Goal: Task Accomplishment & Management: Complete application form

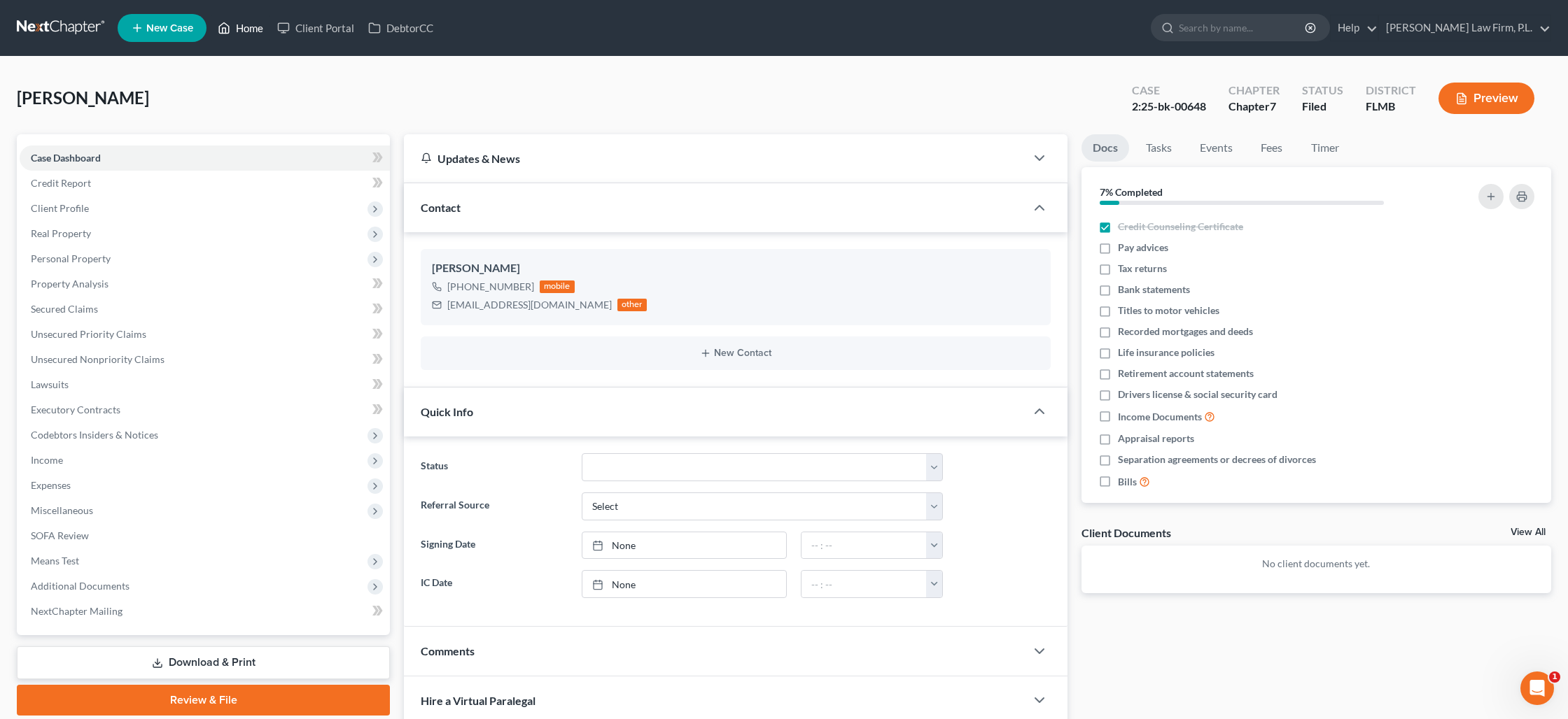
click at [253, 24] on link "Home" at bounding box center [240, 28] width 59 height 25
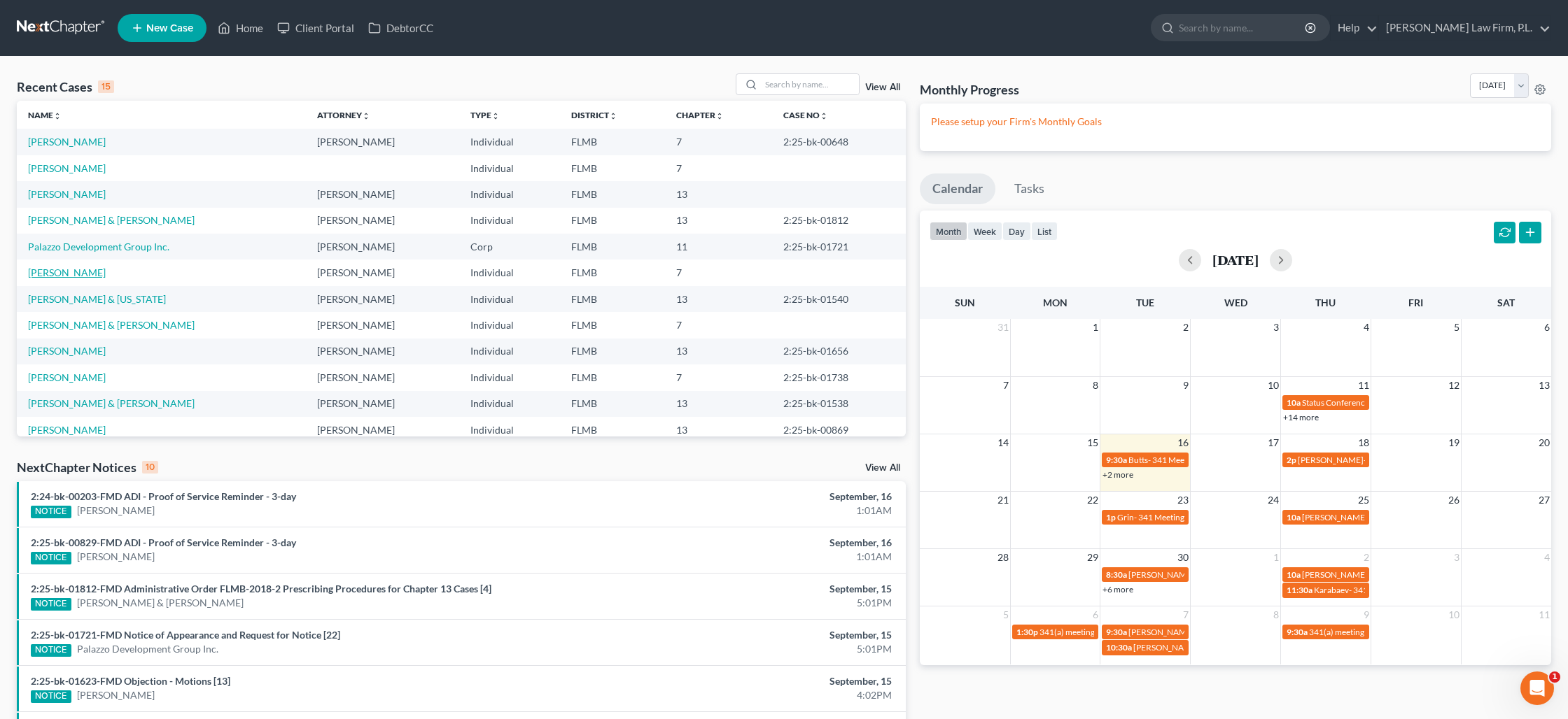
click at [95, 270] on link "[PERSON_NAME]" at bounding box center [67, 272] width 78 height 12
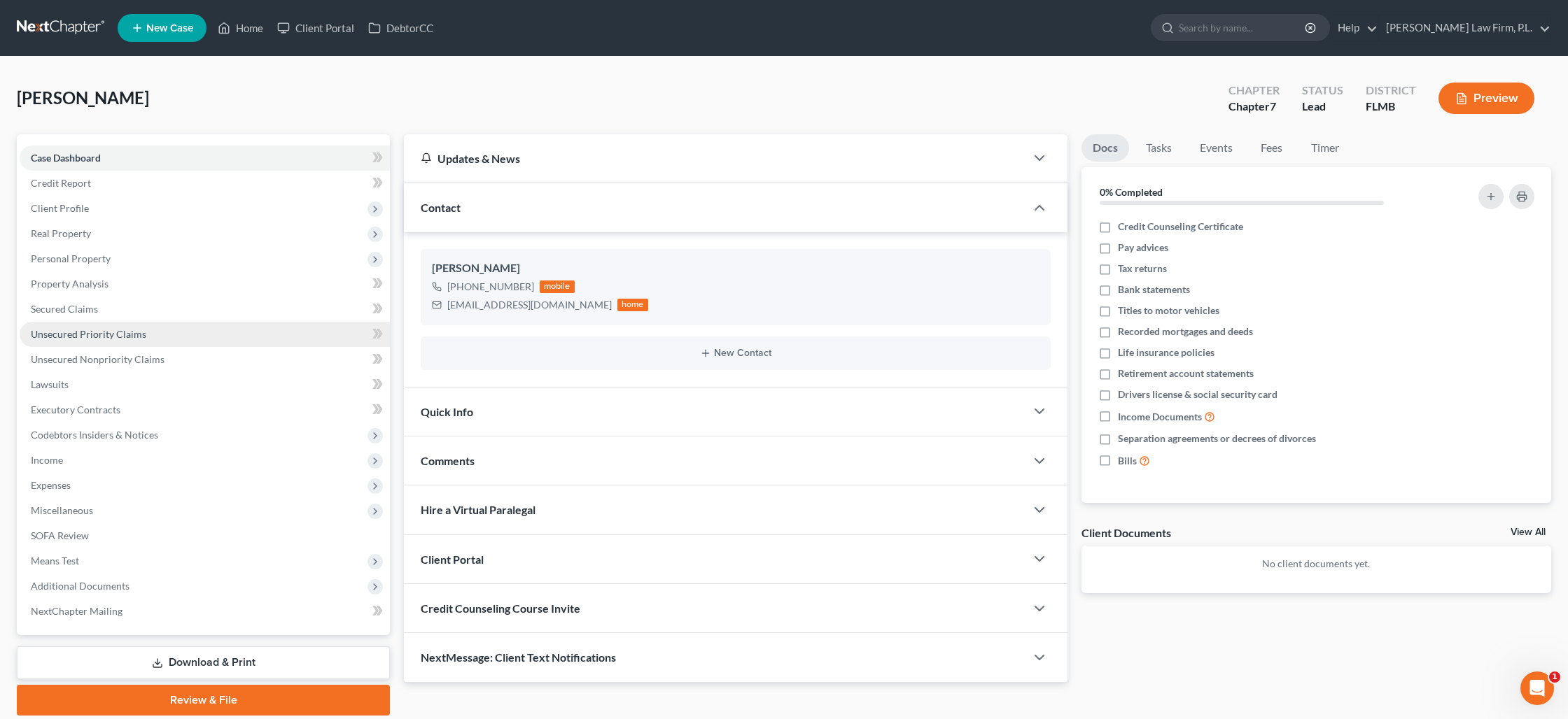
scroll to position [48, 0]
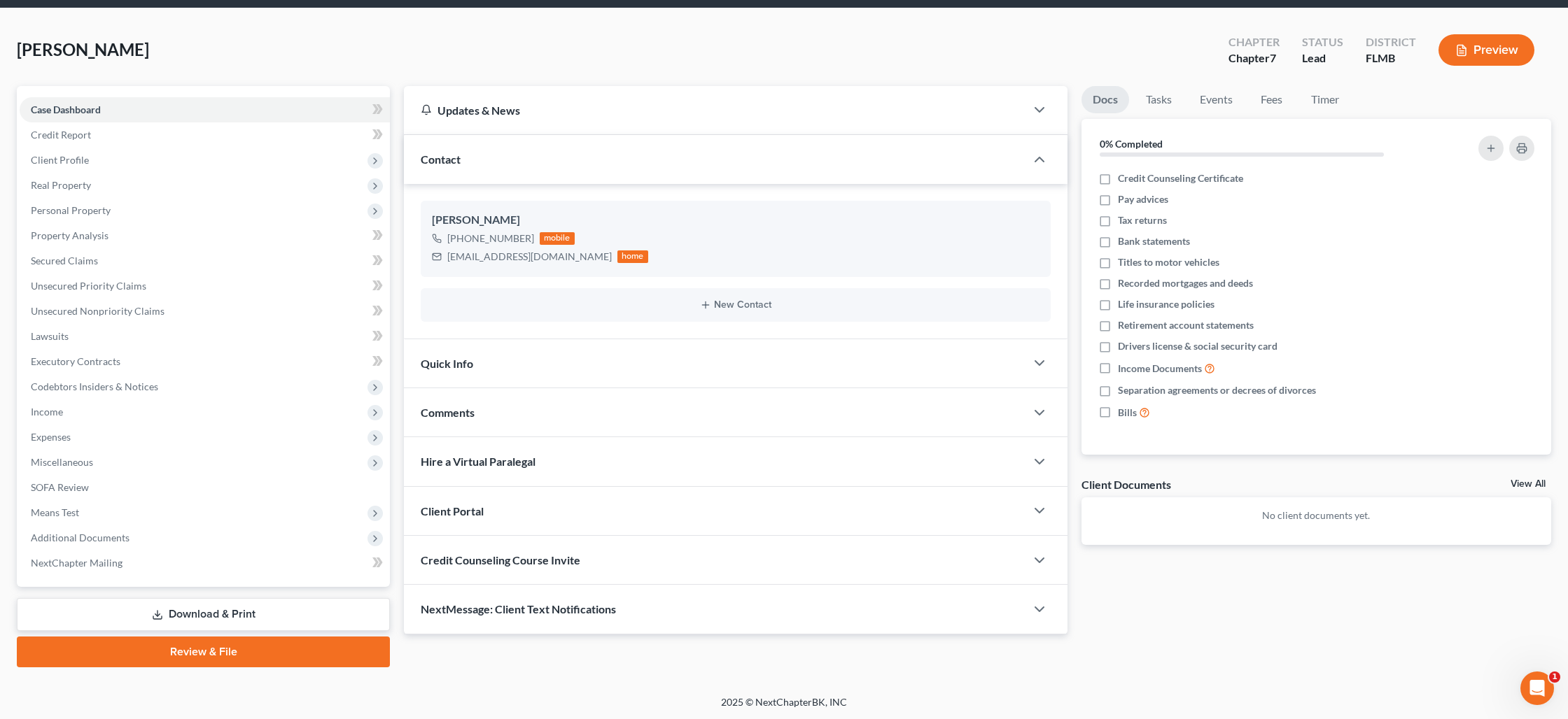
click at [182, 608] on link "Download & Print" at bounding box center [203, 615] width 373 height 33
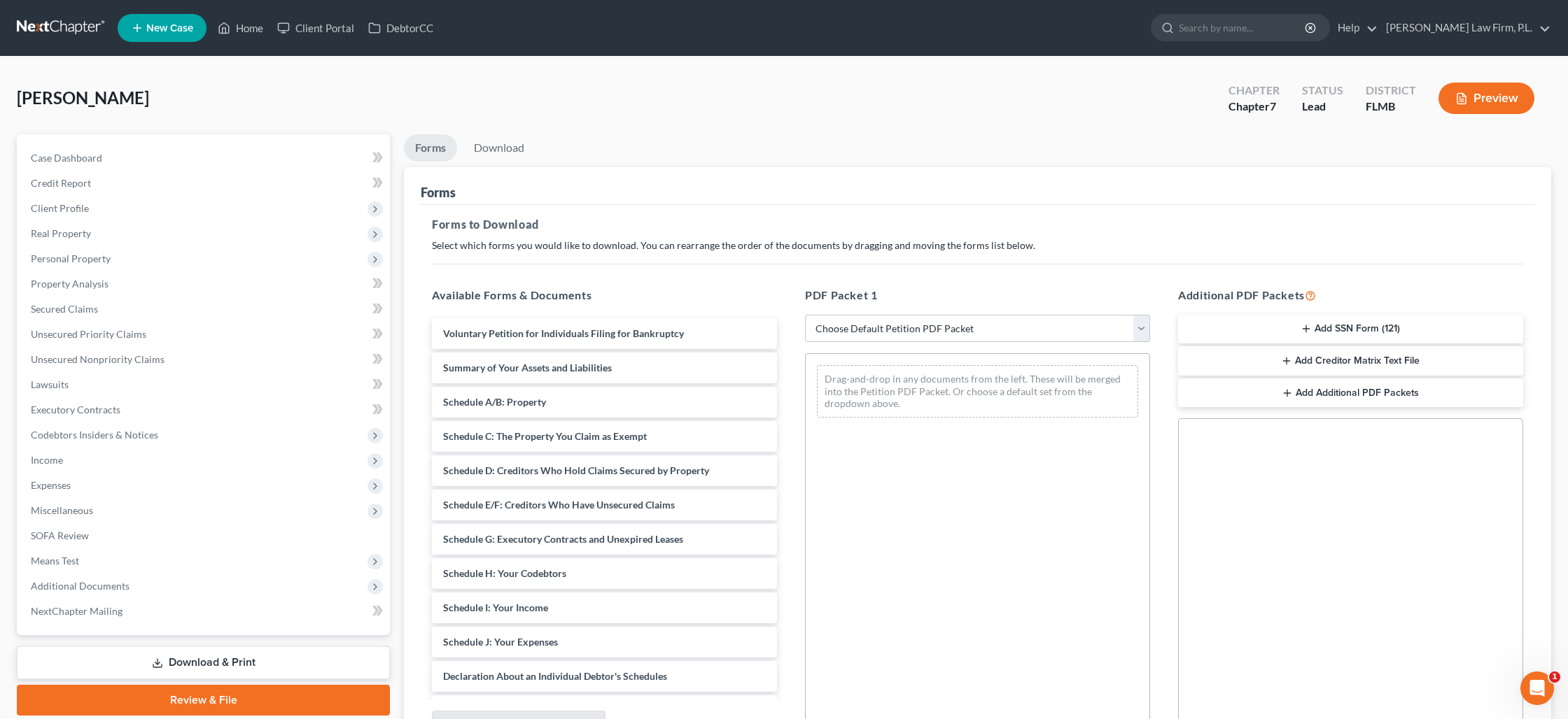
click at [1302, 323] on icon "button" at bounding box center [1306, 329] width 11 height 11
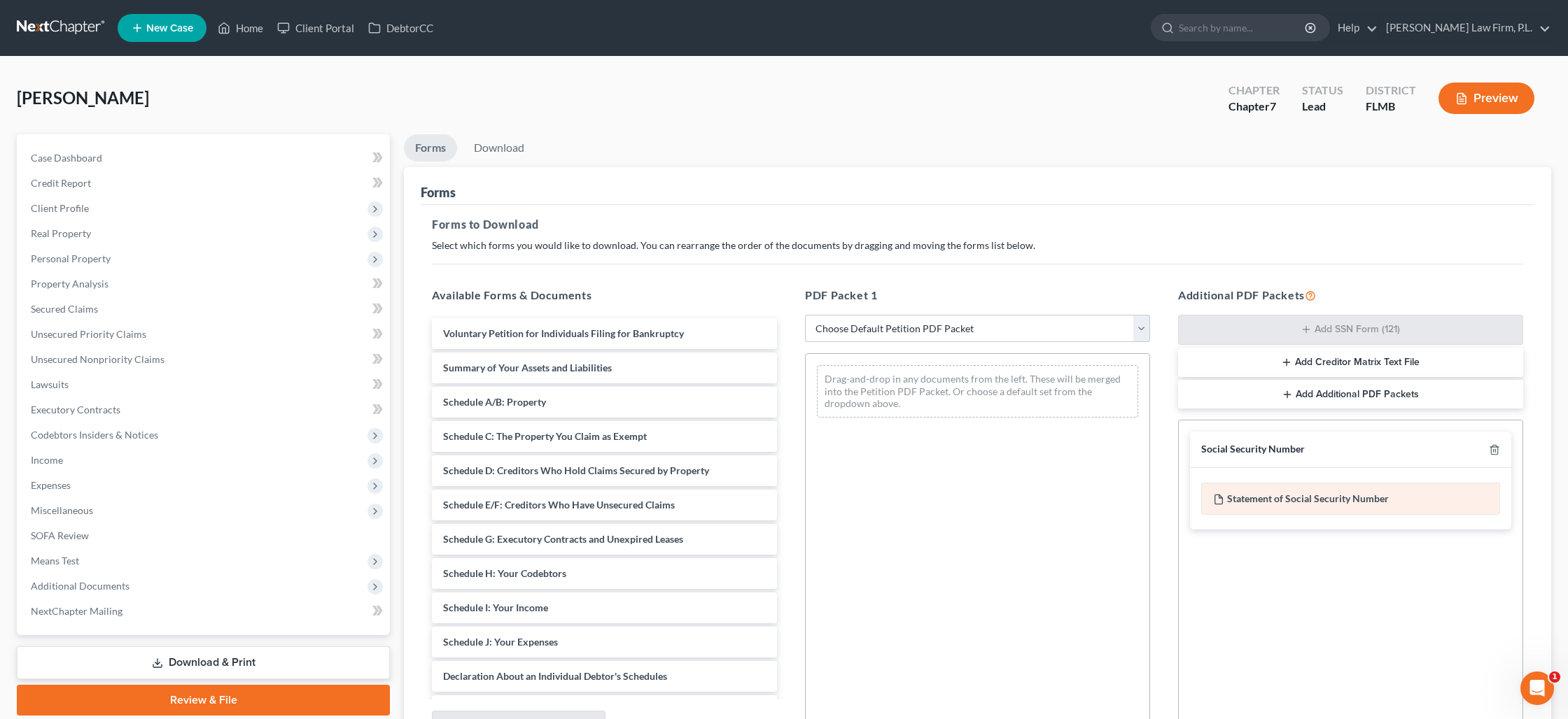
scroll to position [145, 0]
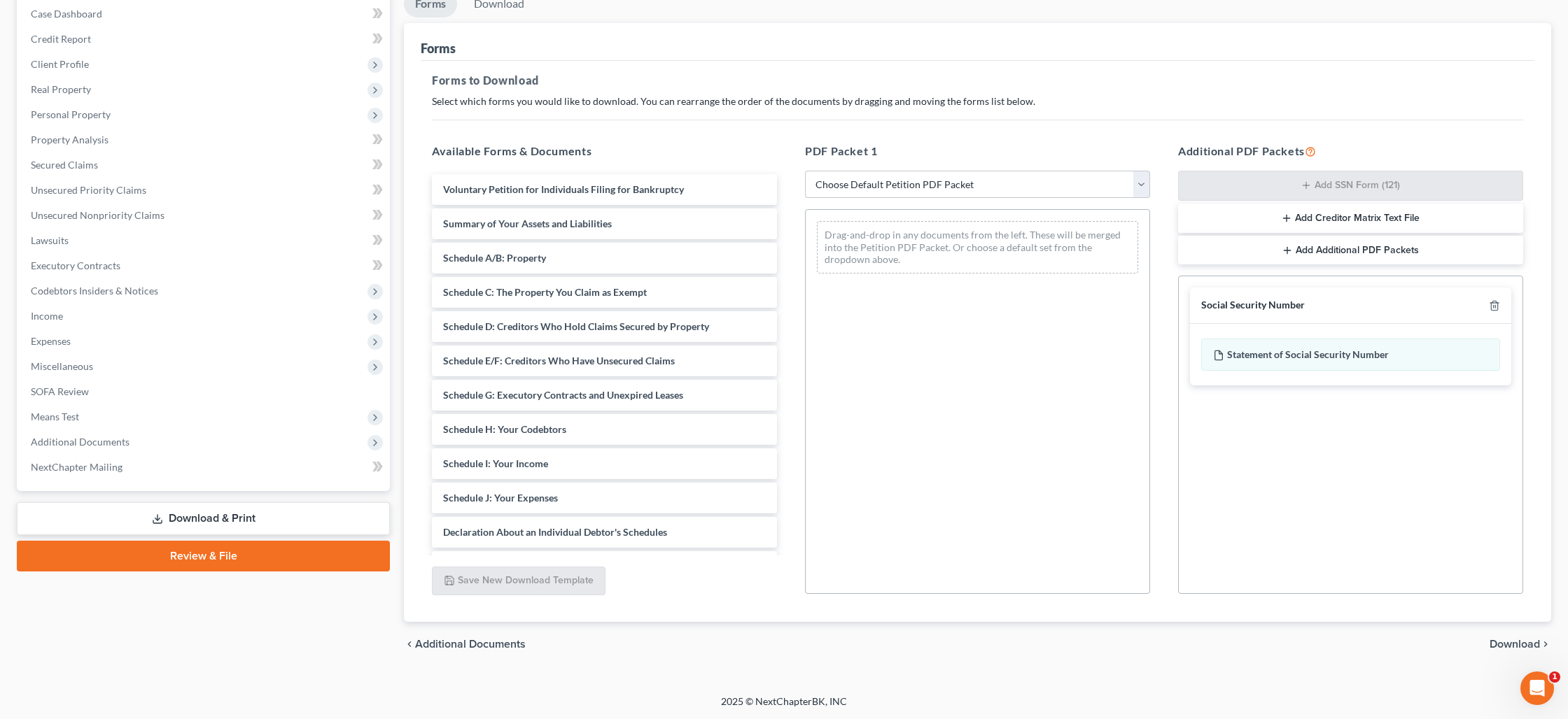
click at [1495, 642] on span "Download" at bounding box center [1514, 645] width 50 height 11
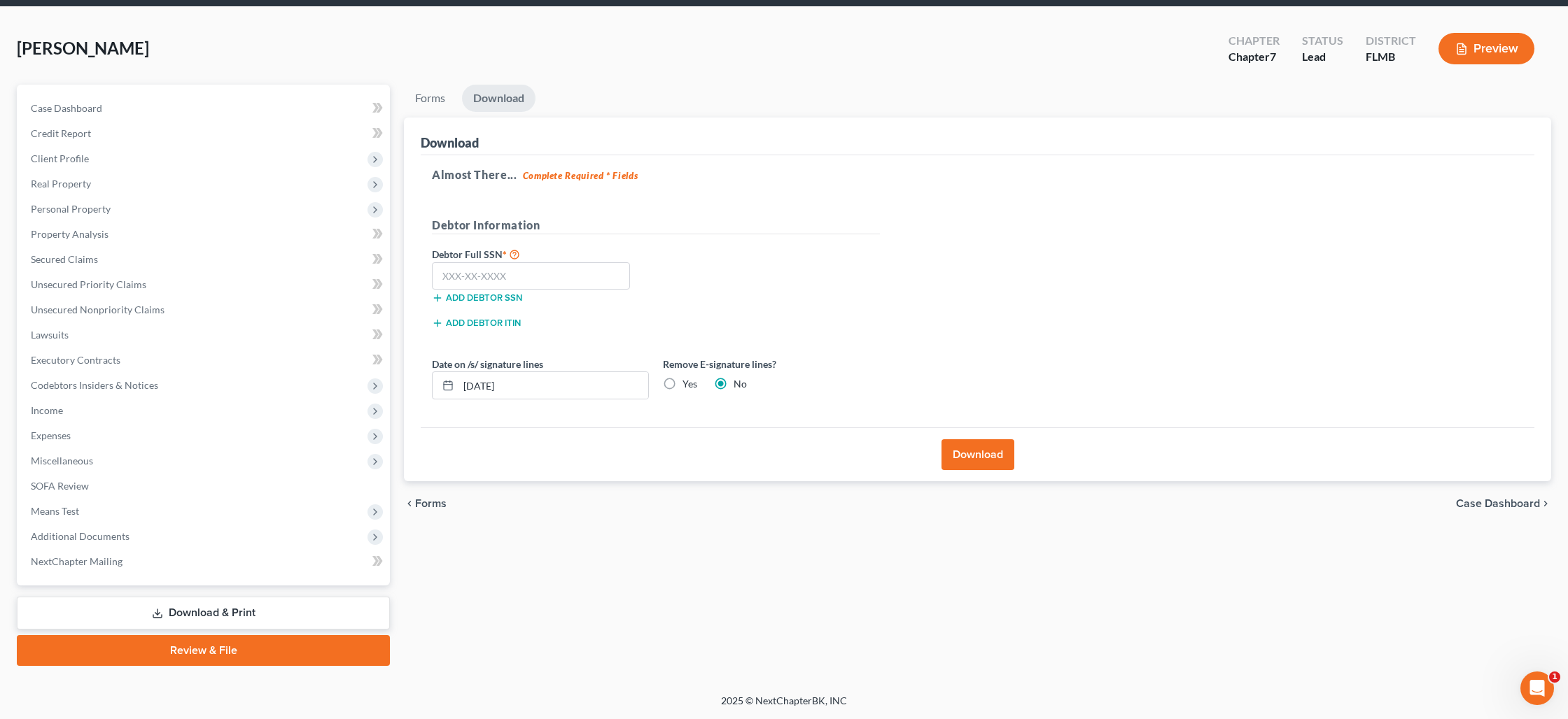
scroll to position [48, 0]
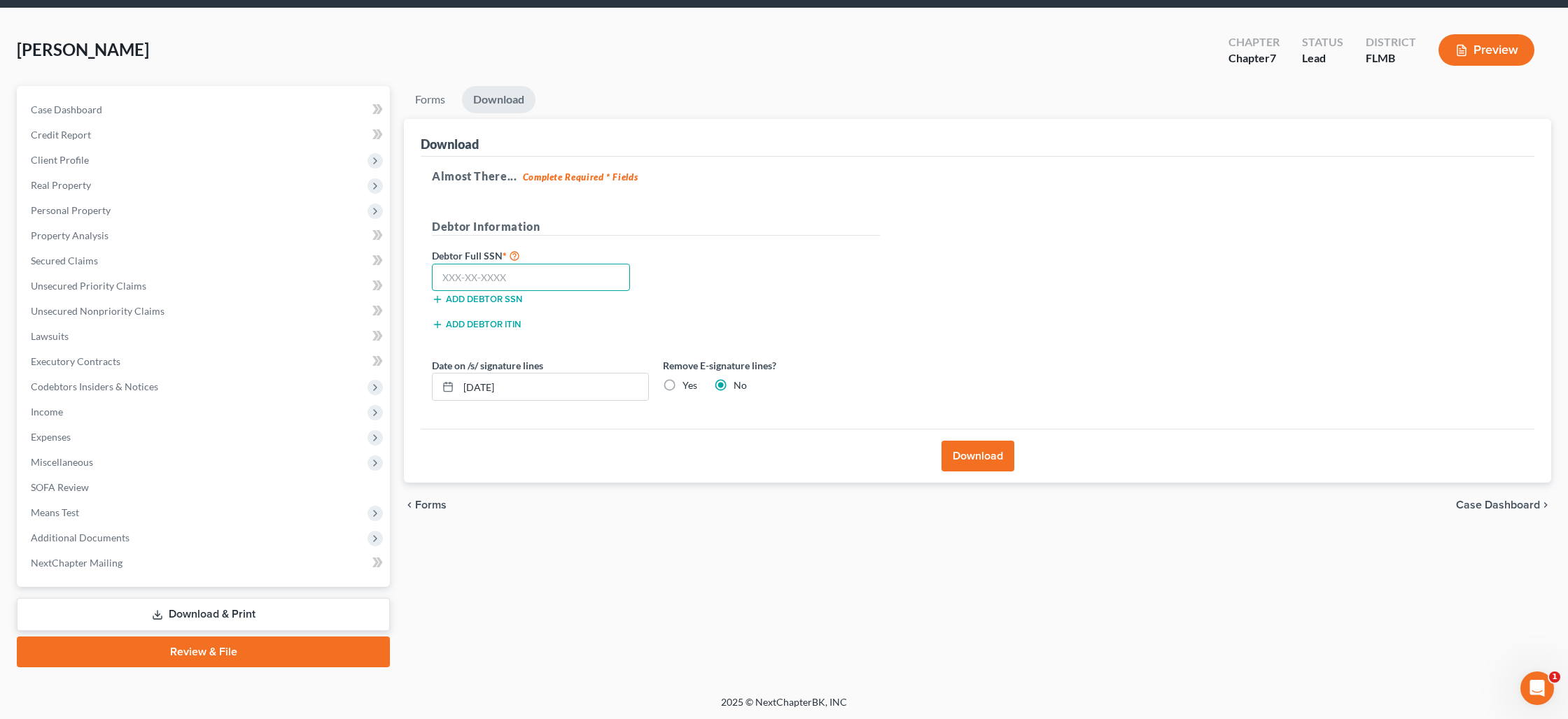
click at [516, 281] on input "text" at bounding box center [531, 278] width 198 height 28
type input "081-62-2560"
click at [488, 385] on input "[DATE]" at bounding box center [553, 386] width 190 height 27
type input "[DATE]"
click at [981, 460] on button "Download" at bounding box center [978, 456] width 73 height 31
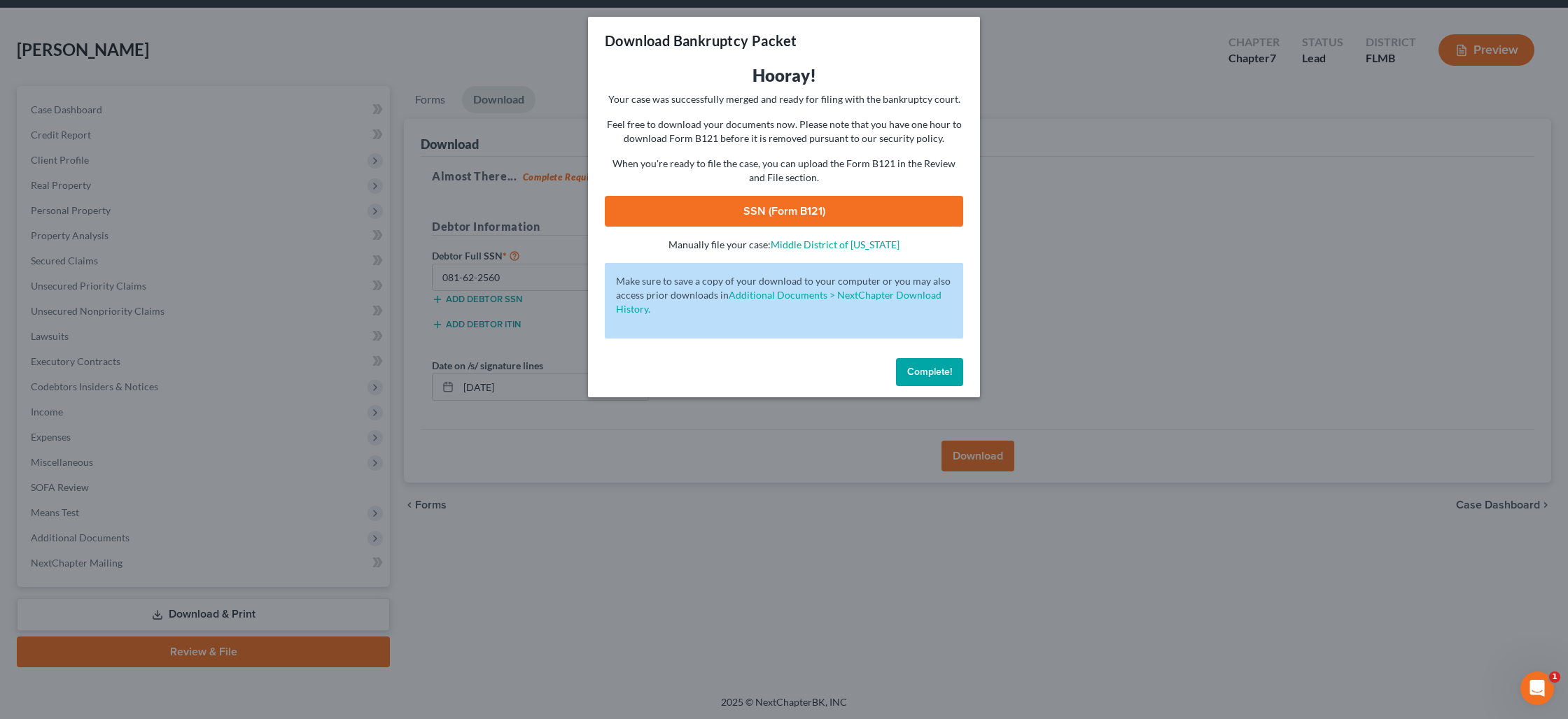
click at [851, 200] on link "SSN (Form B121)" at bounding box center [784, 210] width 359 height 31
click at [924, 368] on span "Complete!" at bounding box center [929, 372] width 44 height 12
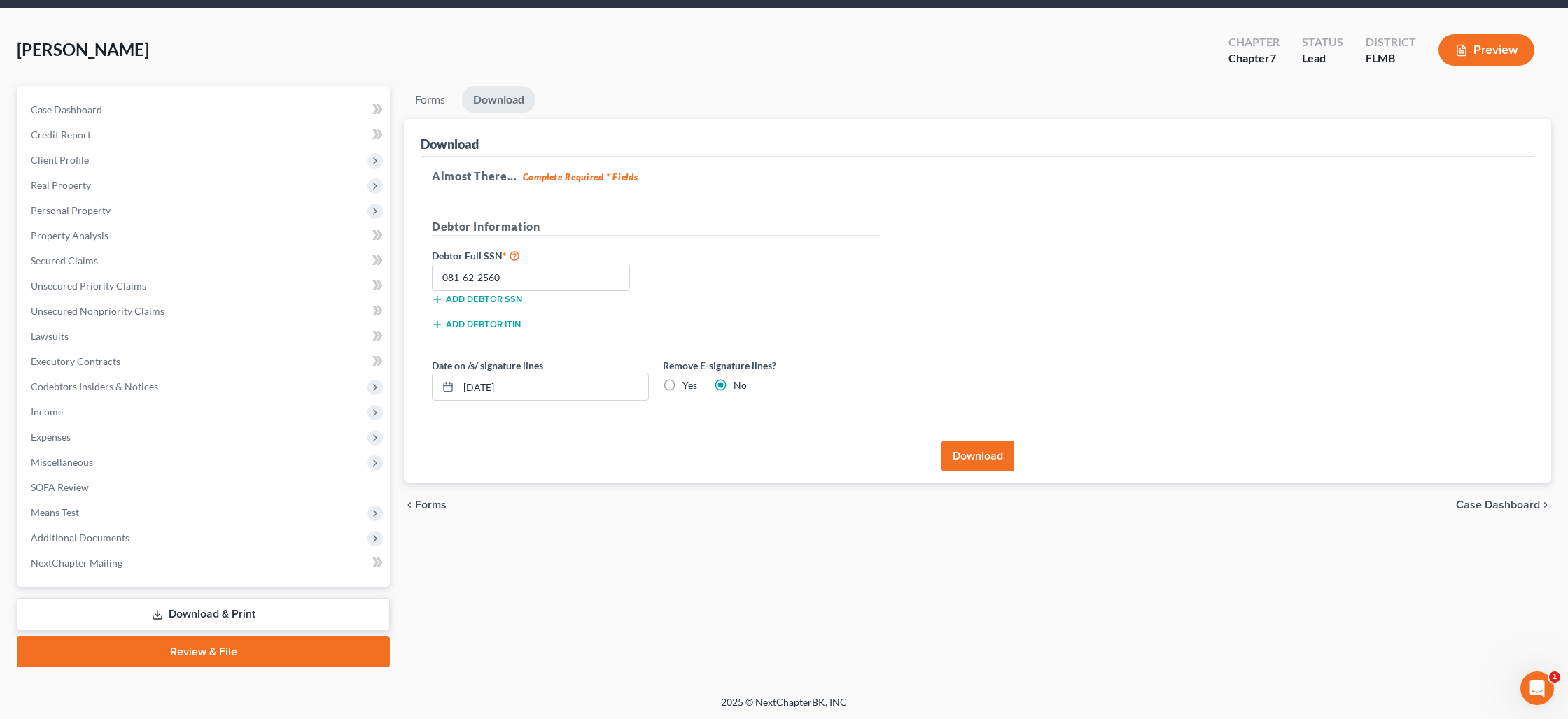
click at [211, 652] on link "Review & File" at bounding box center [203, 651] width 373 height 31
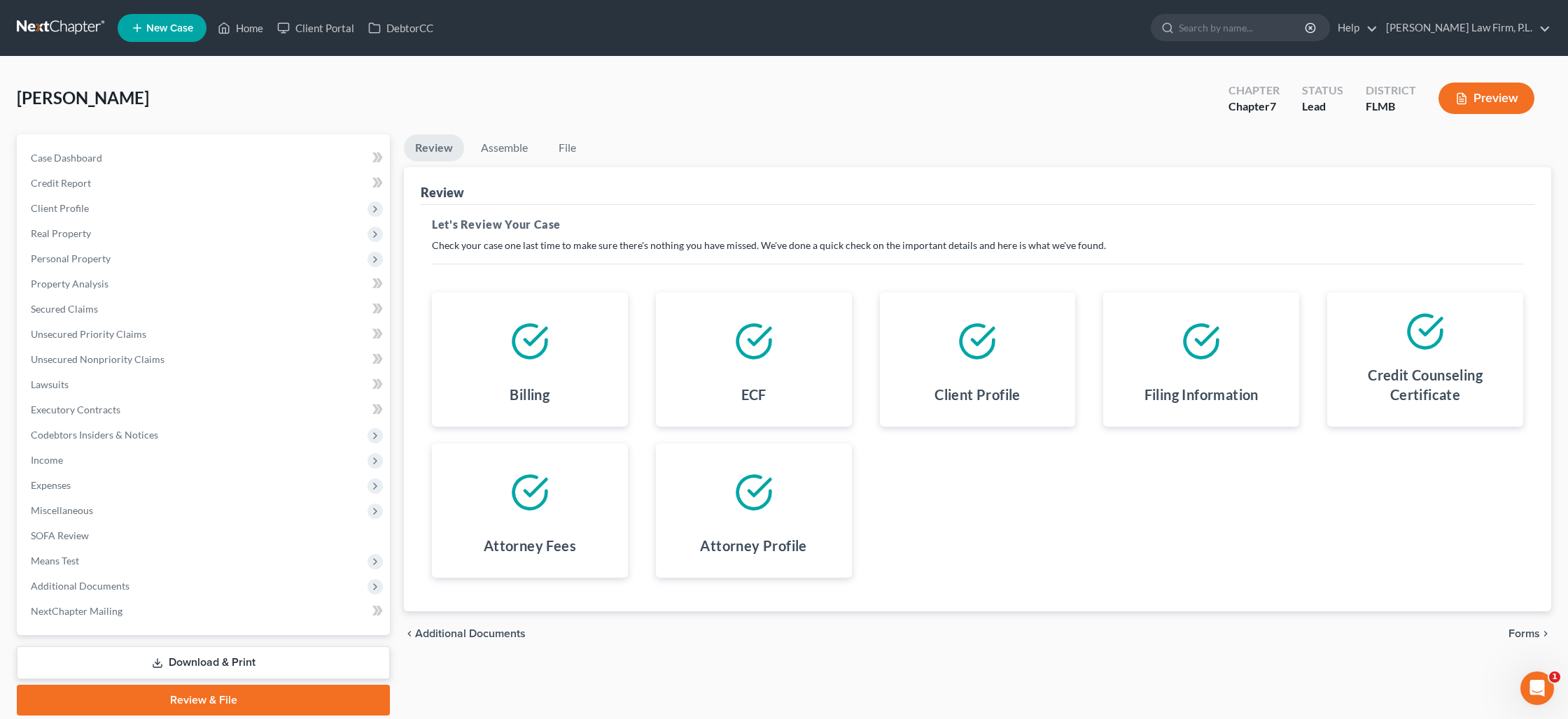
click at [1509, 632] on span "Forms" at bounding box center [1524, 634] width 32 height 11
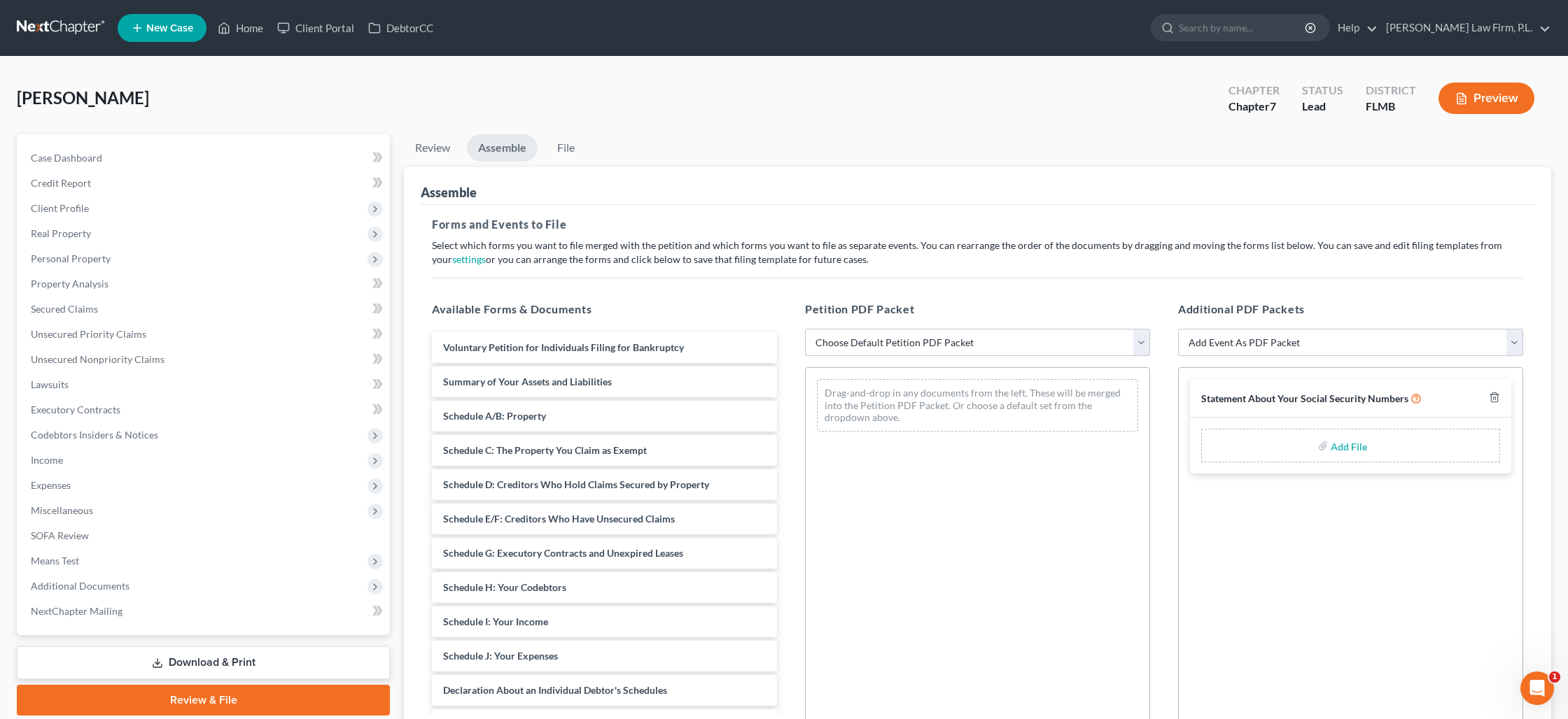
click at [924, 334] on select "Choose Default Petition PDF Packet Complete Bankruptcy Petition (all forms and …" at bounding box center [978, 343] width 345 height 28
select select "0"
click at [805, 329] on select "Choose Default Petition PDF Packet Complete Bankruptcy Petition (all forms and …" at bounding box center [978, 343] width 345 height 28
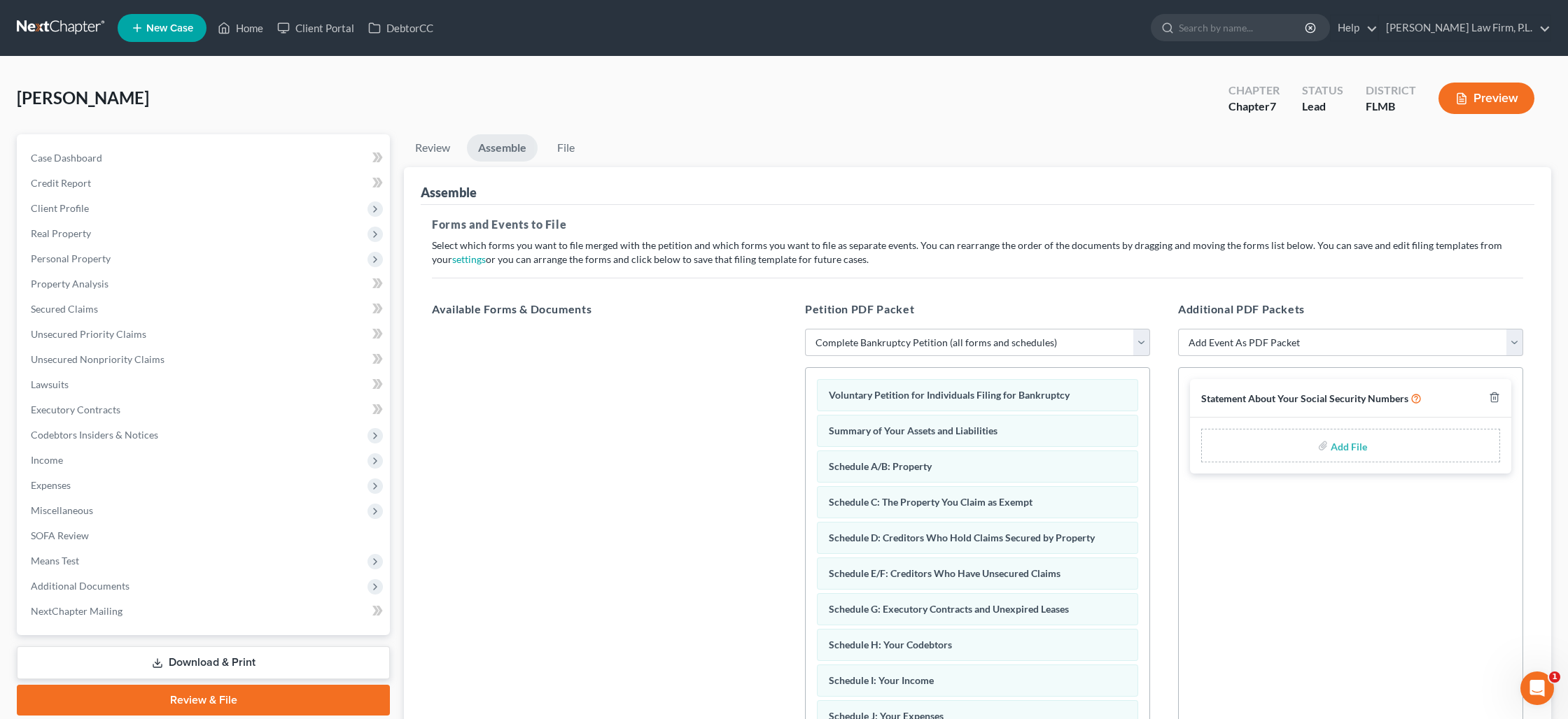
click at [1306, 450] on div "Add File" at bounding box center [1350, 446] width 299 height 33
click at [1306, 453] on div "Add File" at bounding box center [1350, 446] width 299 height 33
click at [1330, 448] on div "Add File" at bounding box center [1350, 446] width 299 height 33
click at [1331, 443] on label "Add File" at bounding box center [1350, 448] width 39 height 25
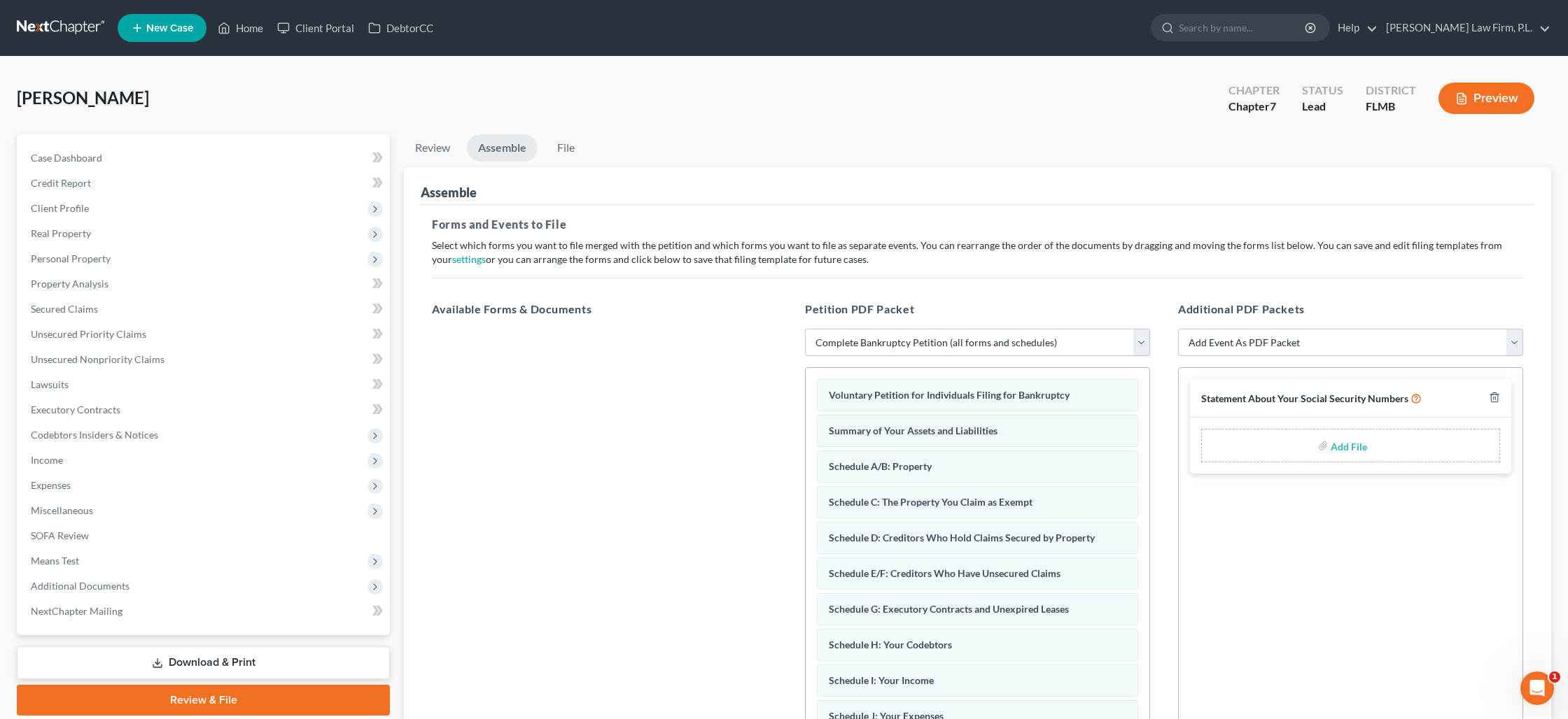
click at [1331, 445] on label "Add File" at bounding box center [1350, 448] width 39 height 25
click at [1334, 436] on input "file" at bounding box center [1347, 446] width 33 height 25
type input "C:\fakepath\[PERSON_NAME] - Statement of SS.pdf"
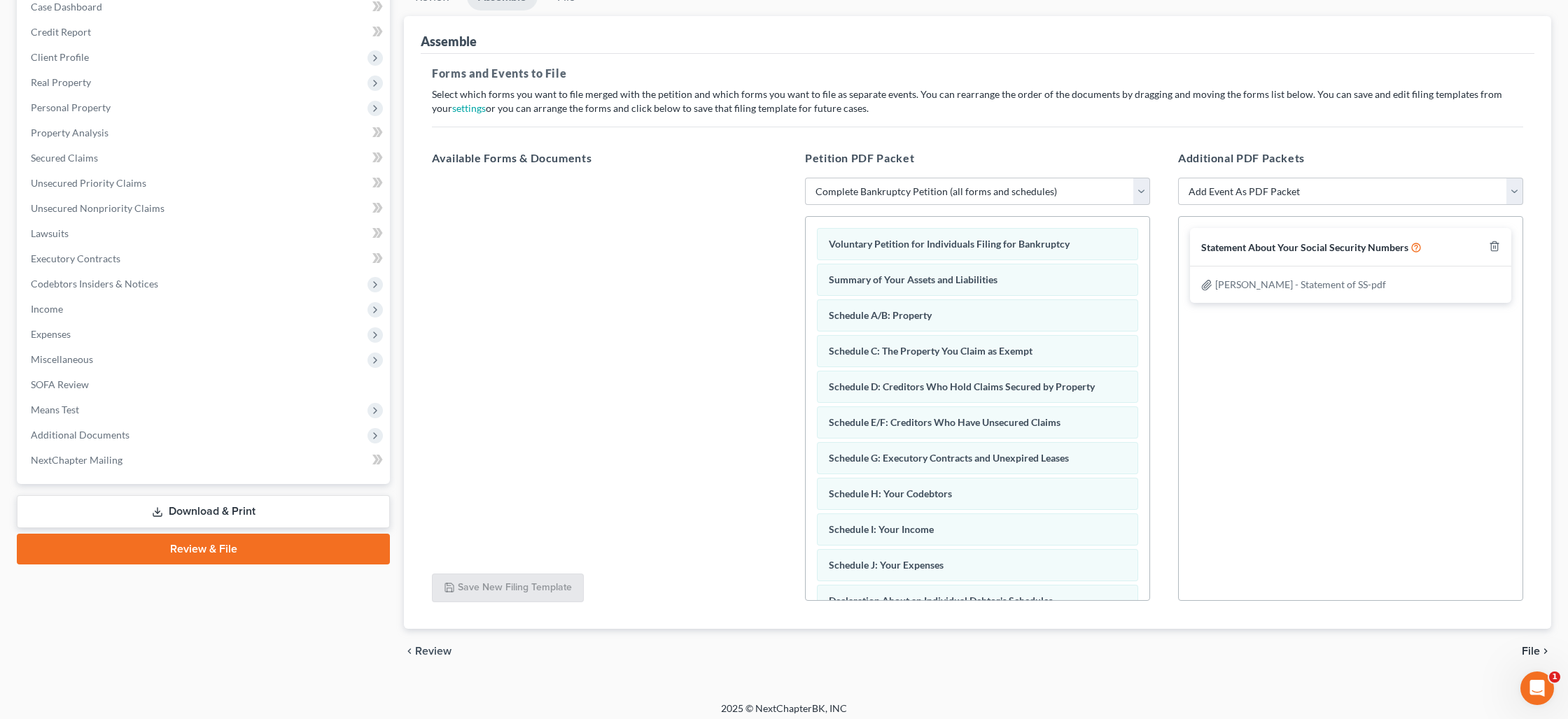
scroll to position [158, 0]
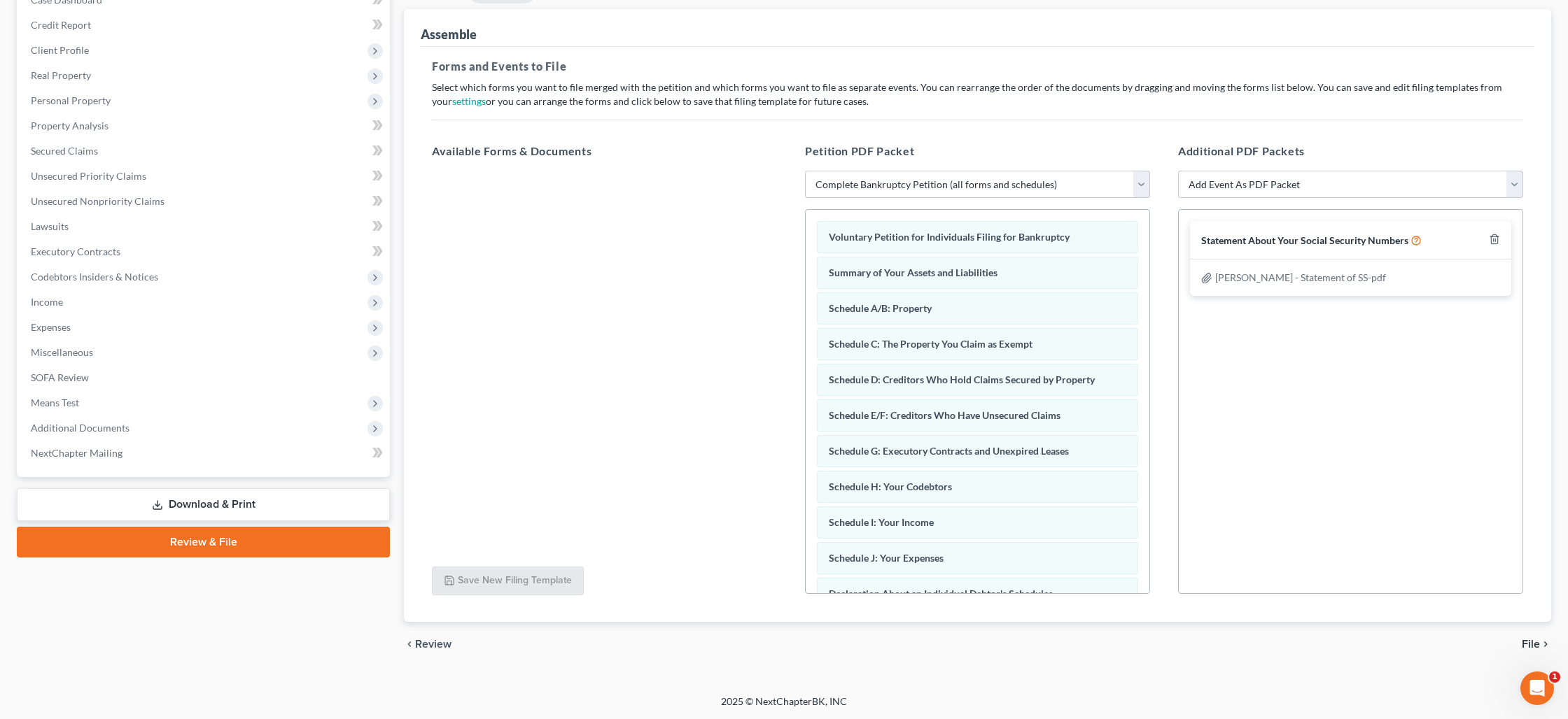
click at [1526, 645] on span "File" at bounding box center [1531, 645] width 19 height 11
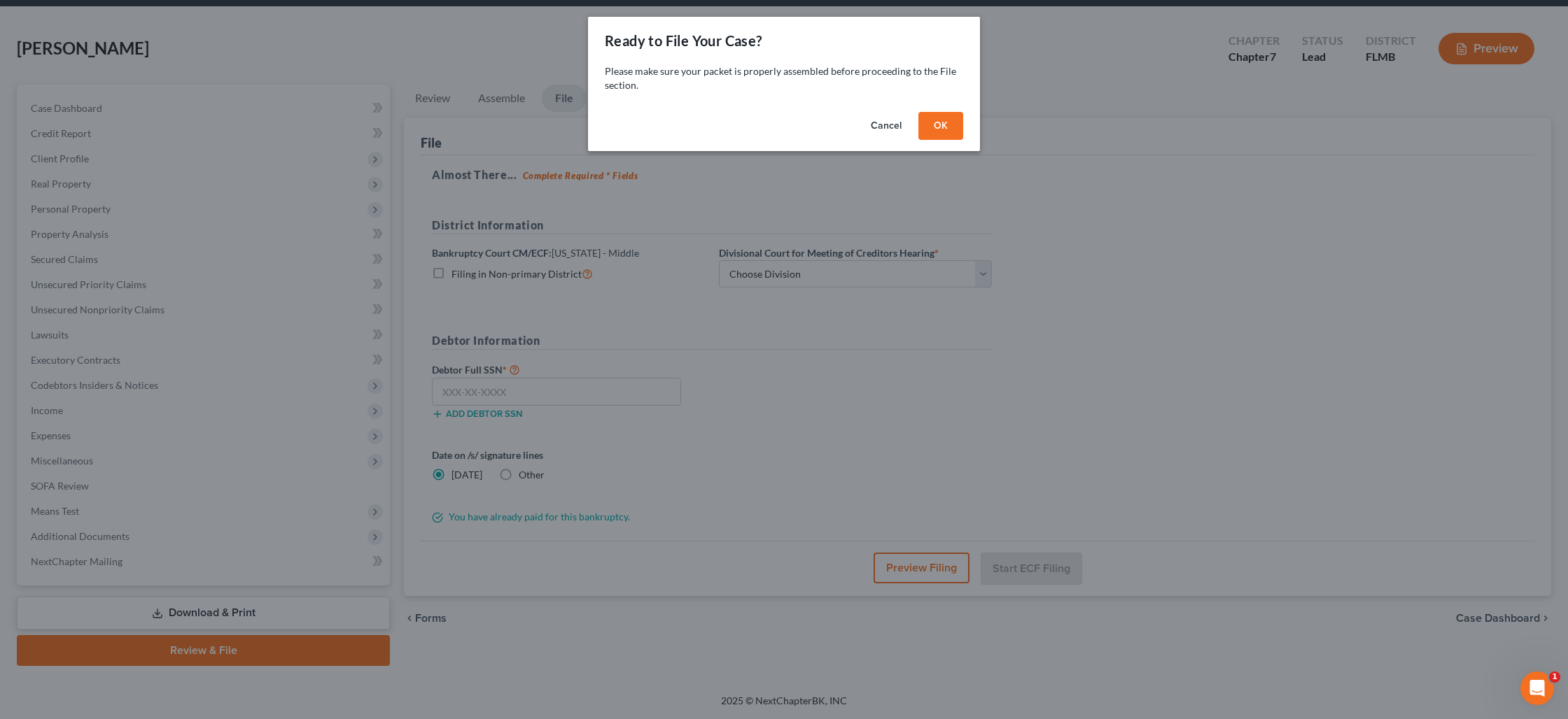
scroll to position [48, 0]
click at [931, 124] on button "OK" at bounding box center [941, 126] width 44 height 28
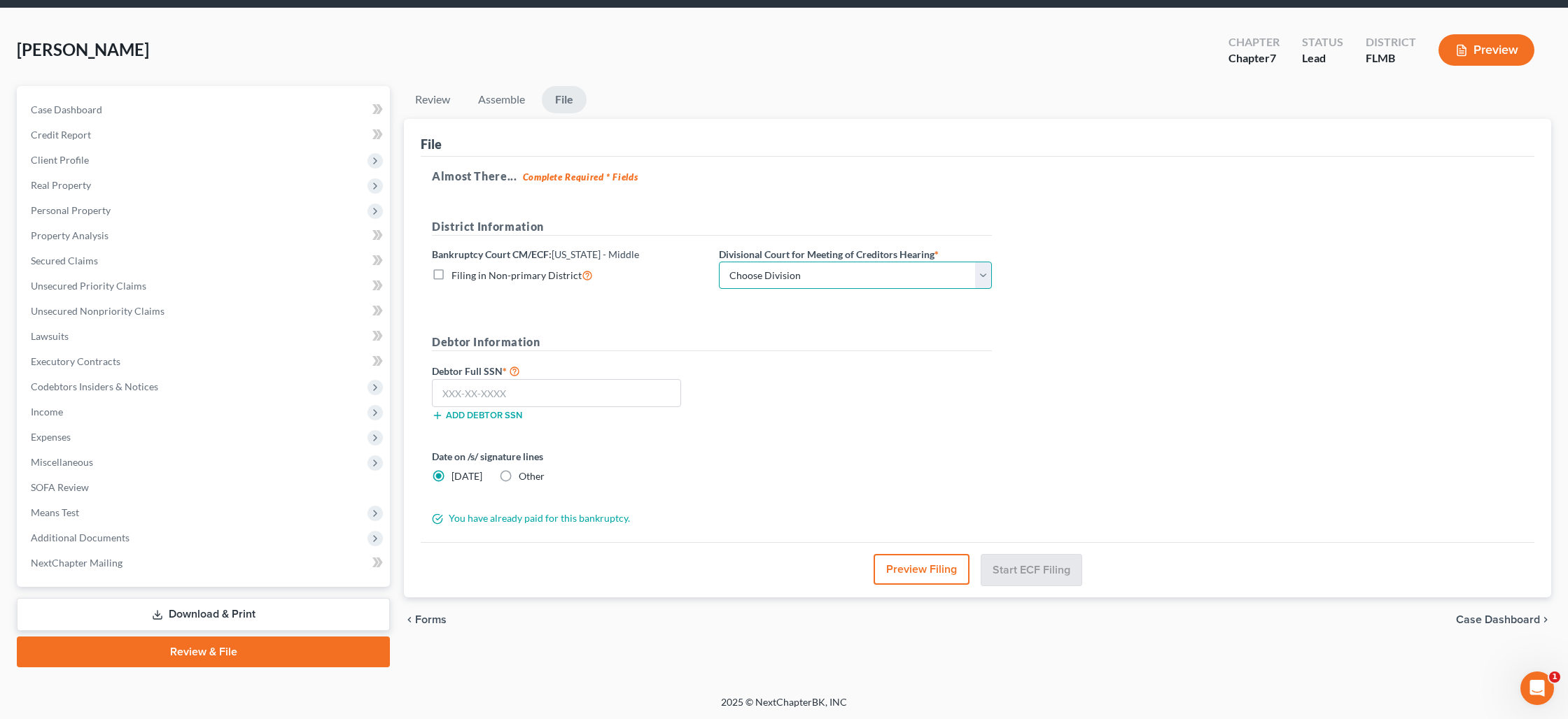
click at [765, 274] on select "Choose Division [GEOGRAPHIC_DATA][PERSON_NAME] [GEOGRAPHIC_DATA] [GEOGRAPHIC_DA…" at bounding box center [855, 275] width 273 height 28
select select "2"
click at [719, 261] on select "Choose Division [GEOGRAPHIC_DATA][PERSON_NAME] [GEOGRAPHIC_DATA] [GEOGRAPHIC_DA…" at bounding box center [855, 275] width 273 height 28
click at [512, 390] on input "text" at bounding box center [556, 393] width 249 height 28
type input "081-62-2560"
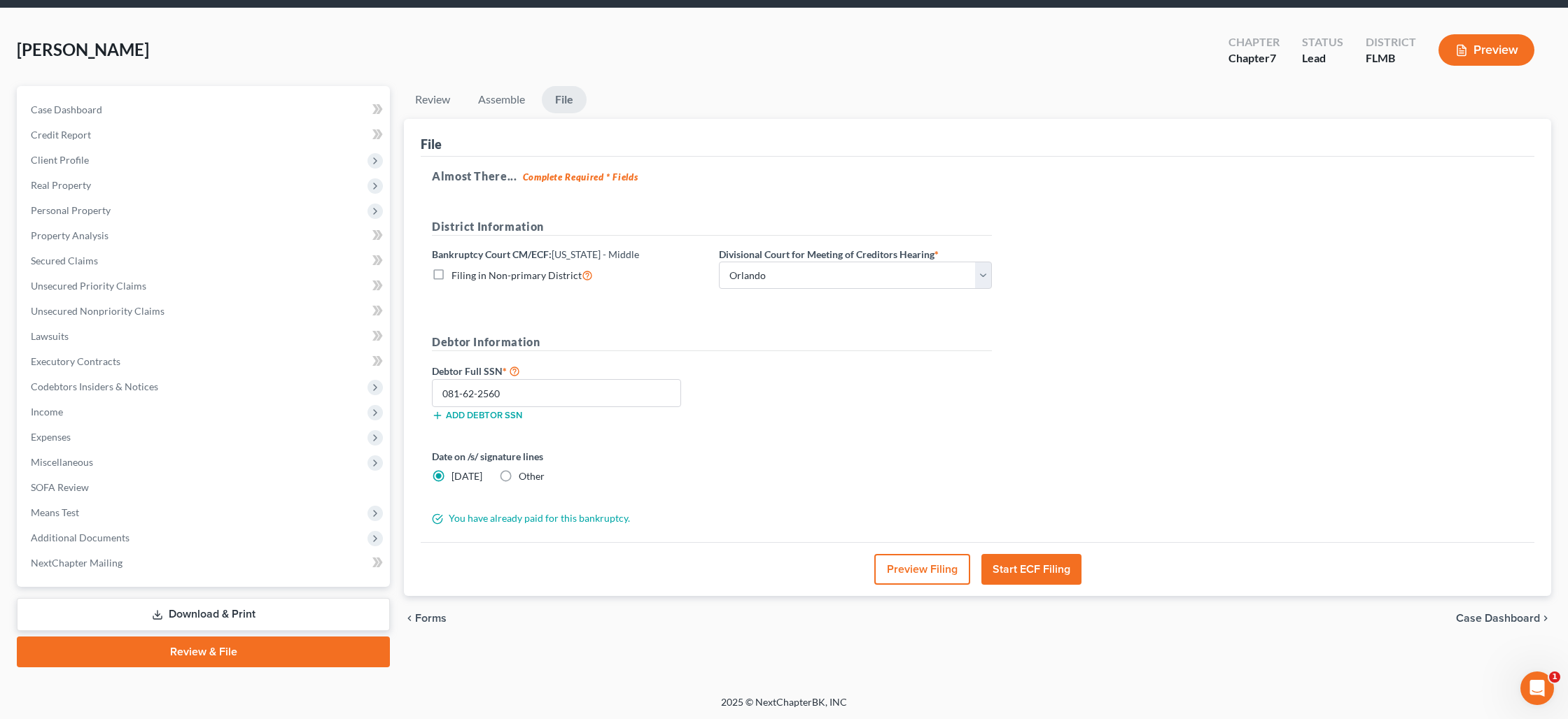
click at [519, 478] on label "Other" at bounding box center [532, 476] width 26 height 14
click at [525, 478] on input "Other" at bounding box center [529, 474] width 9 height 9
radio input "true"
radio input "false"
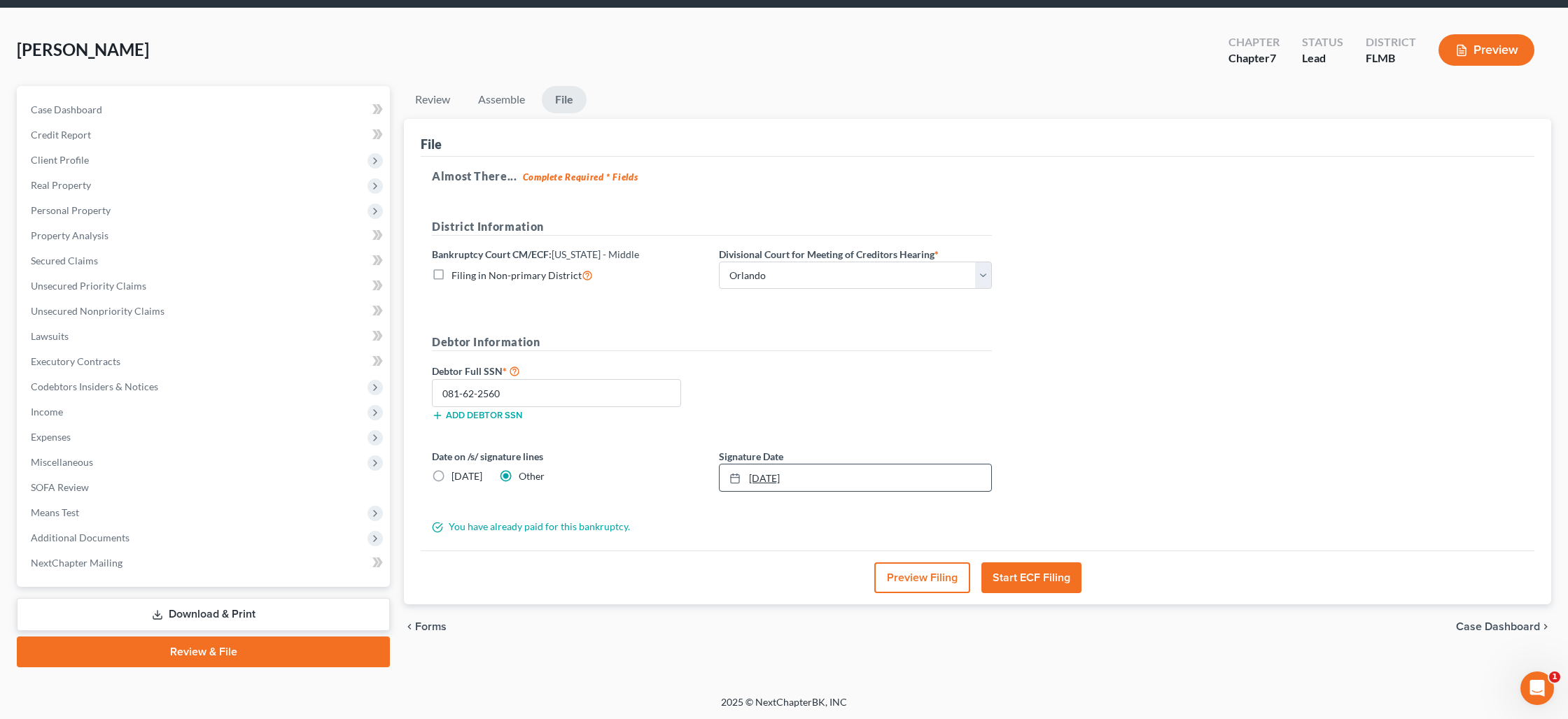
click at [760, 480] on link "[DATE]" at bounding box center [854, 478] width 272 height 27
click at [1014, 574] on button "Start ECF Filing" at bounding box center [1031, 577] width 100 height 31
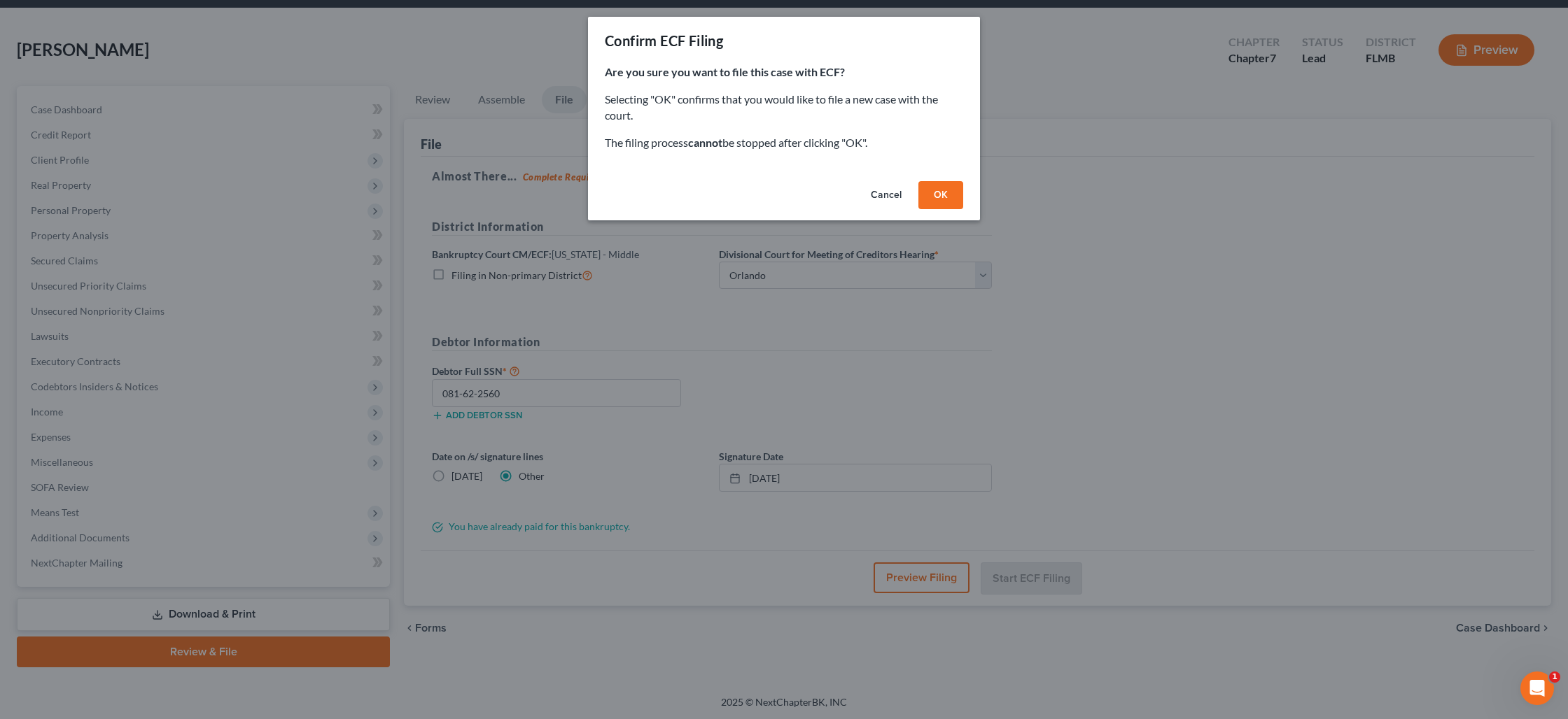
click at [953, 196] on button "OK" at bounding box center [941, 196] width 44 height 28
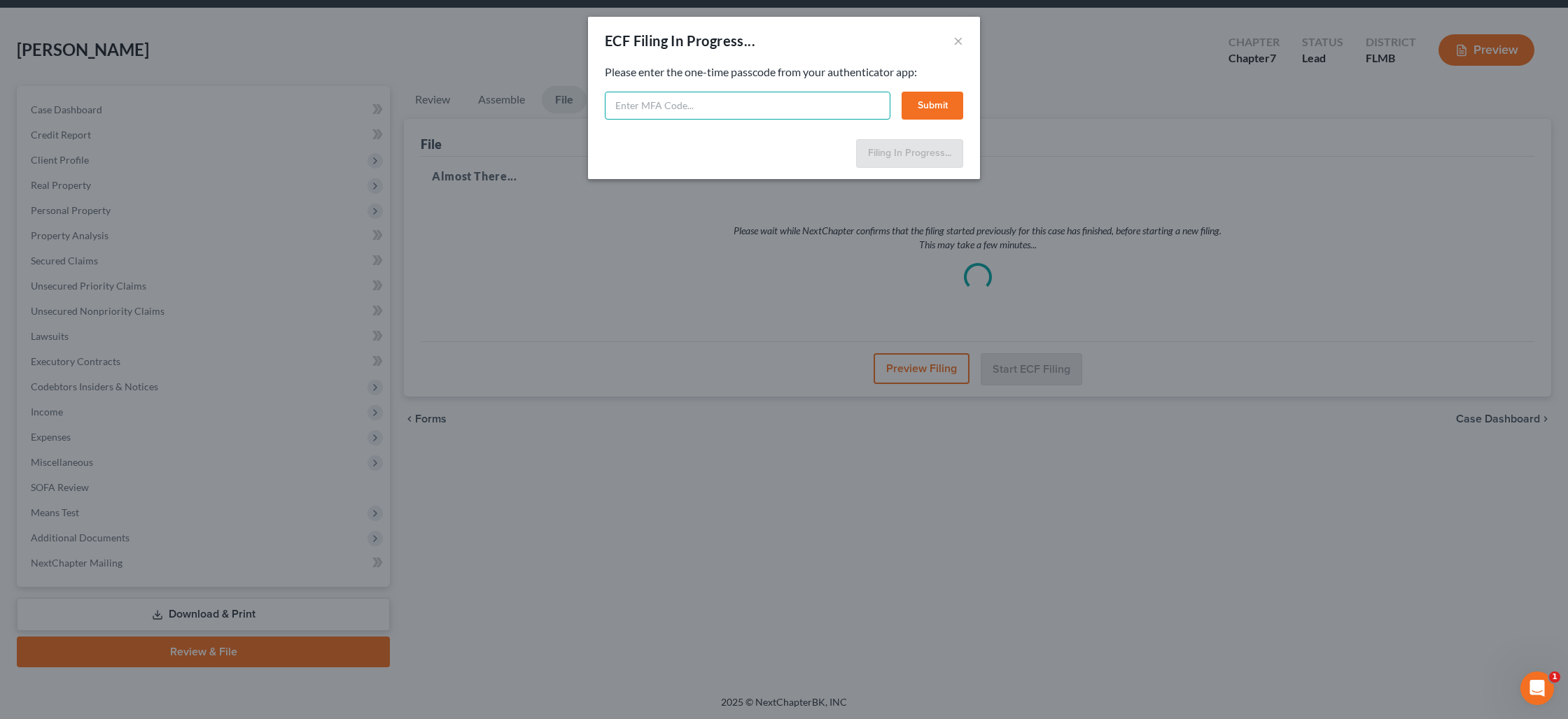
click at [642, 107] on input "text" at bounding box center [748, 106] width 285 height 28
paste input "ftin-jdfp-9jja-7gbh"
type input "ftin-jdfp-9jja-7gbh"
click at [939, 113] on button "Submit" at bounding box center [932, 106] width 61 height 28
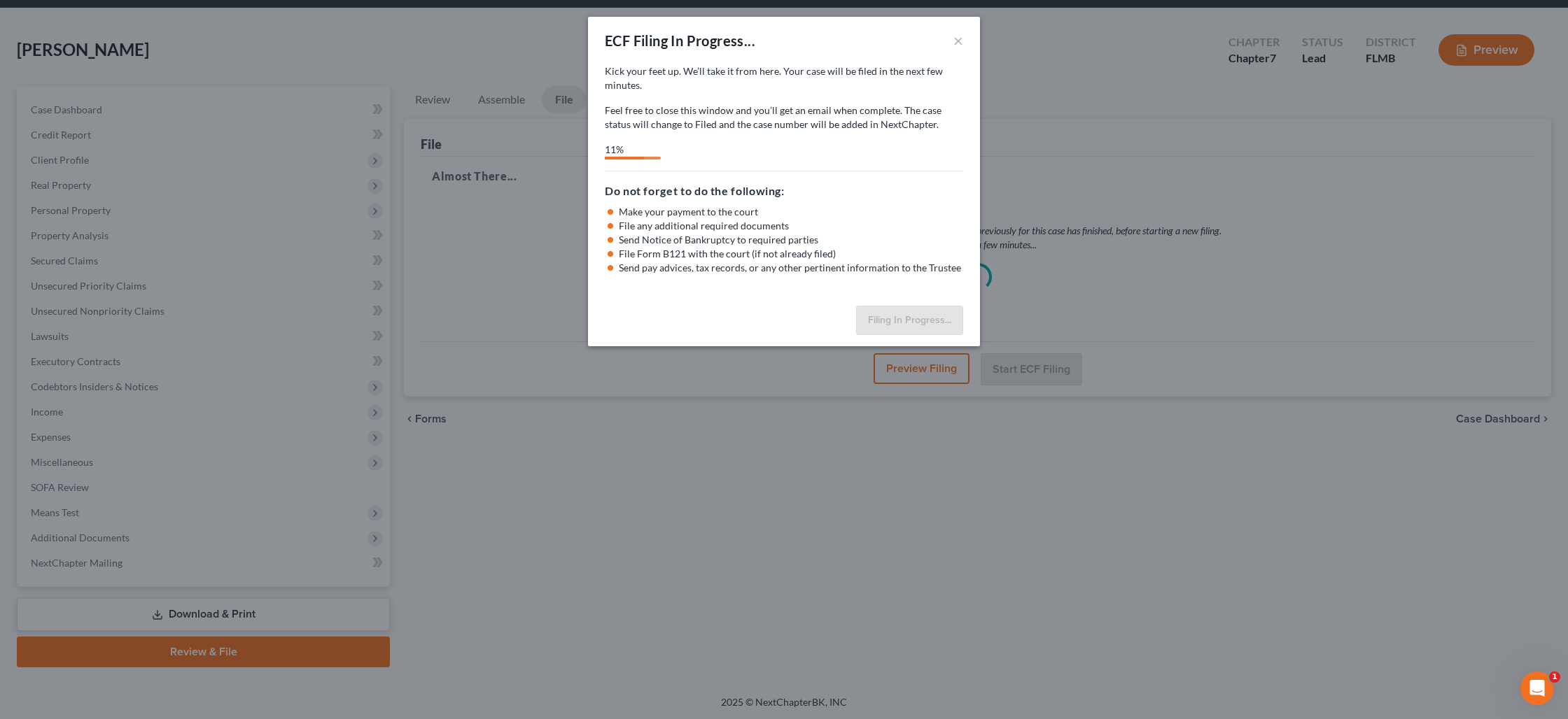
select select "2"
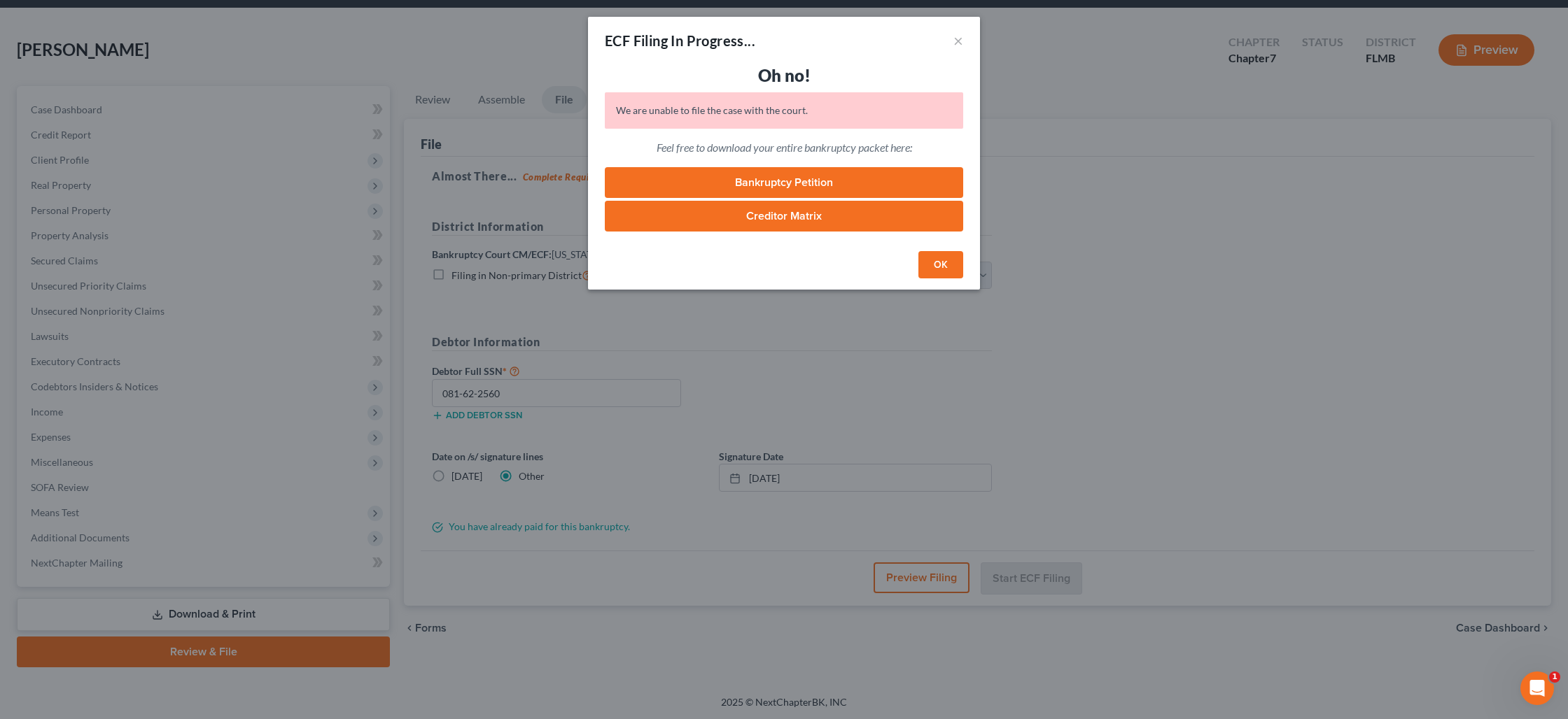
click at [932, 267] on button "OK" at bounding box center [941, 265] width 44 height 28
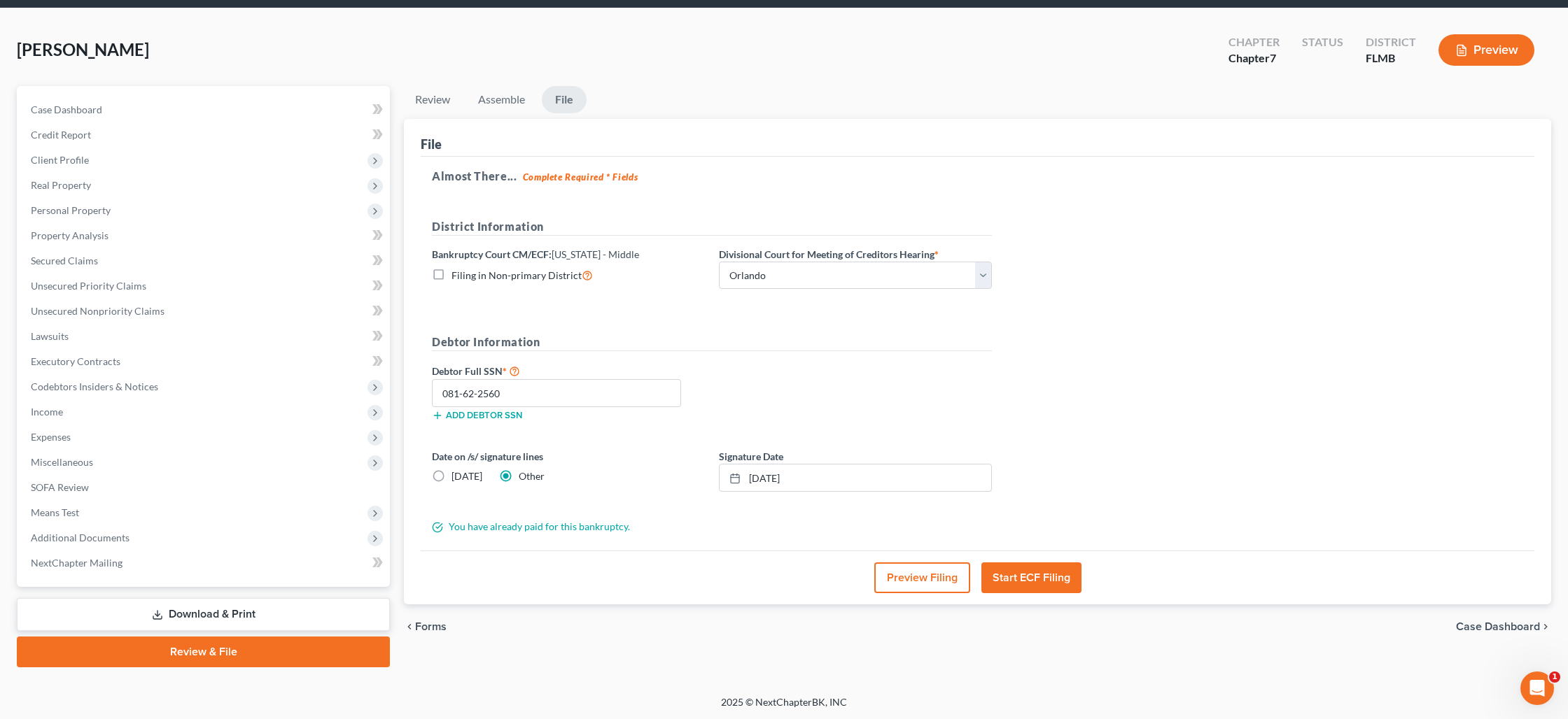
click at [1014, 573] on button "Start ECF Filing" at bounding box center [1031, 577] width 100 height 31
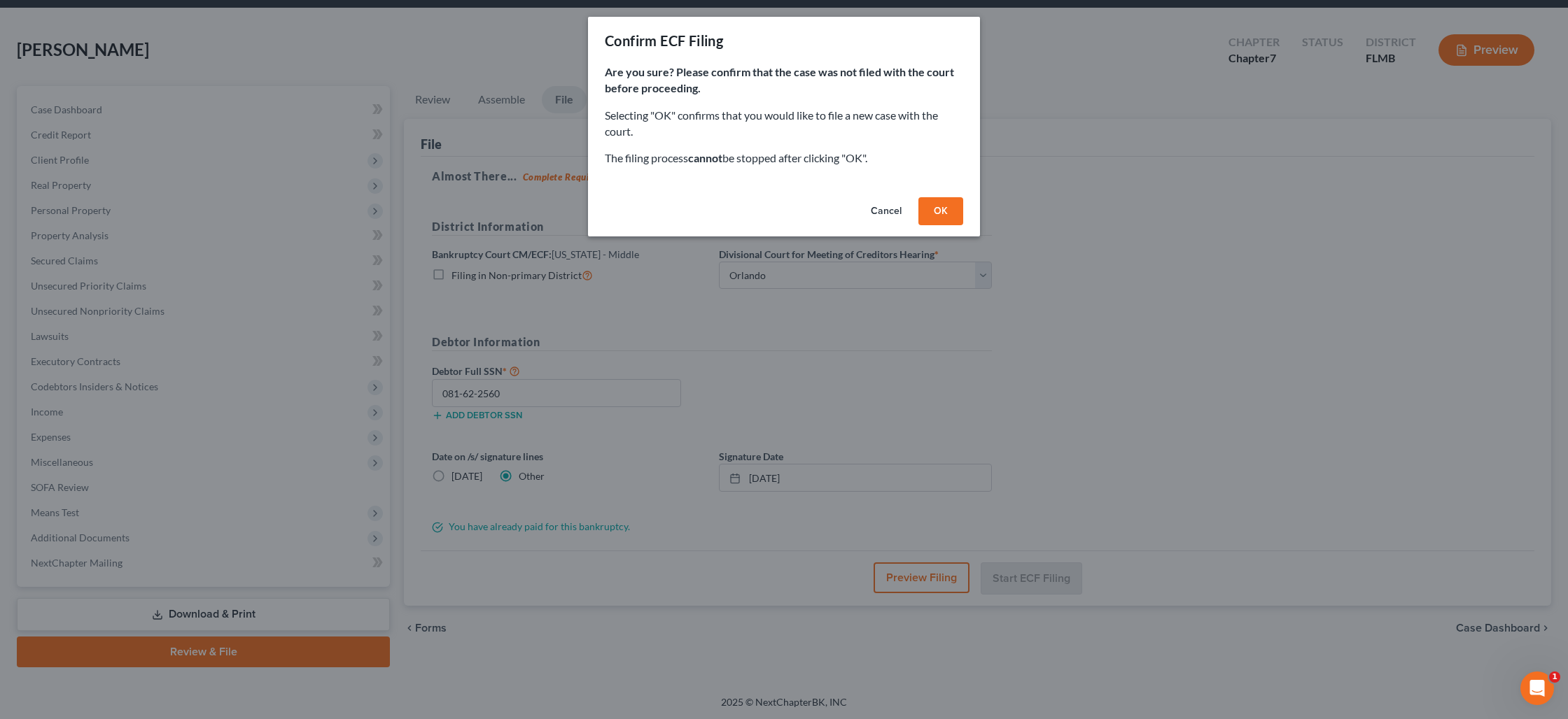
click at [941, 210] on button "OK" at bounding box center [941, 211] width 44 height 28
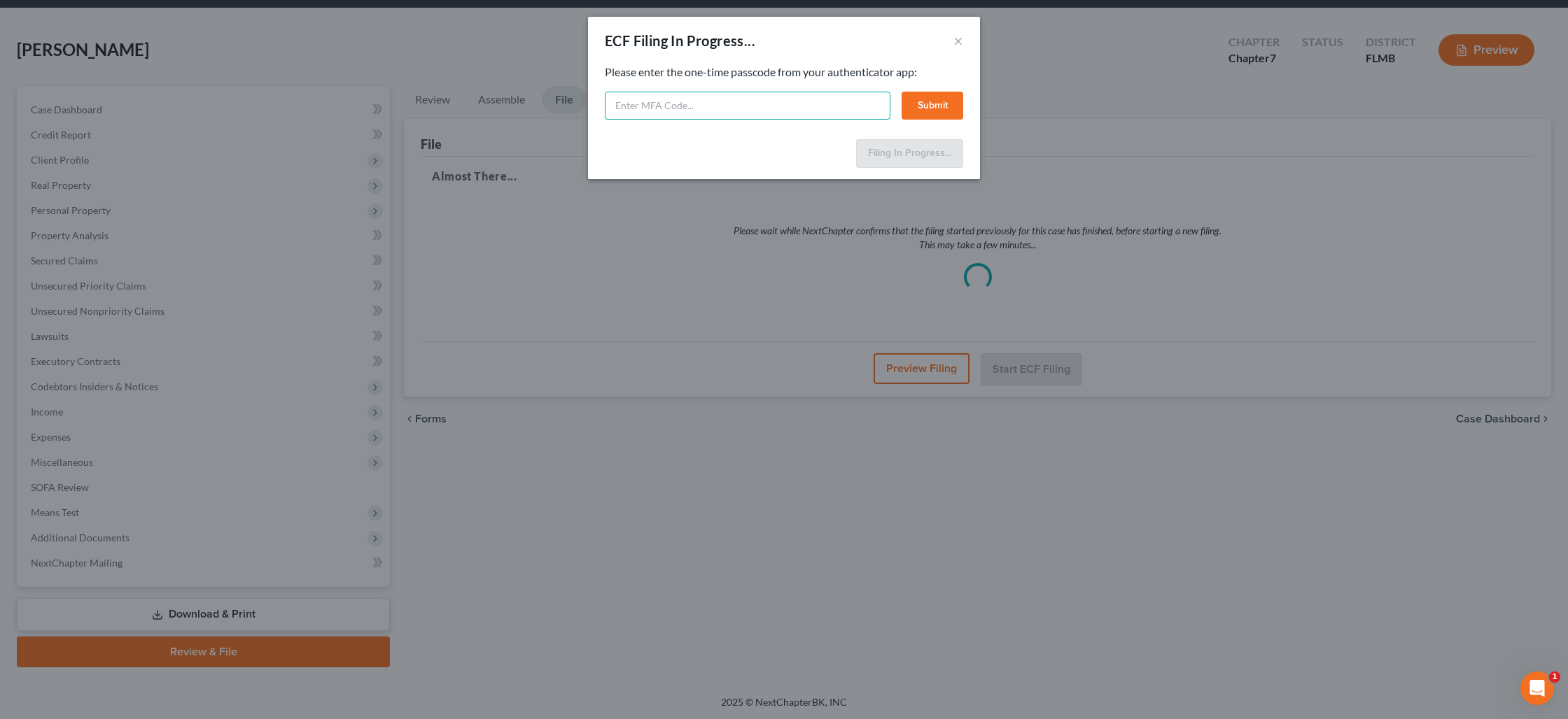
click at [632, 104] on input "text" at bounding box center [748, 106] width 285 height 28
paste input "2a6k-iqxh-9zbz-o8lm"
type input "2a6k-iqxh-9zbz-o8lm"
click at [937, 110] on button "Submit" at bounding box center [932, 106] width 61 height 28
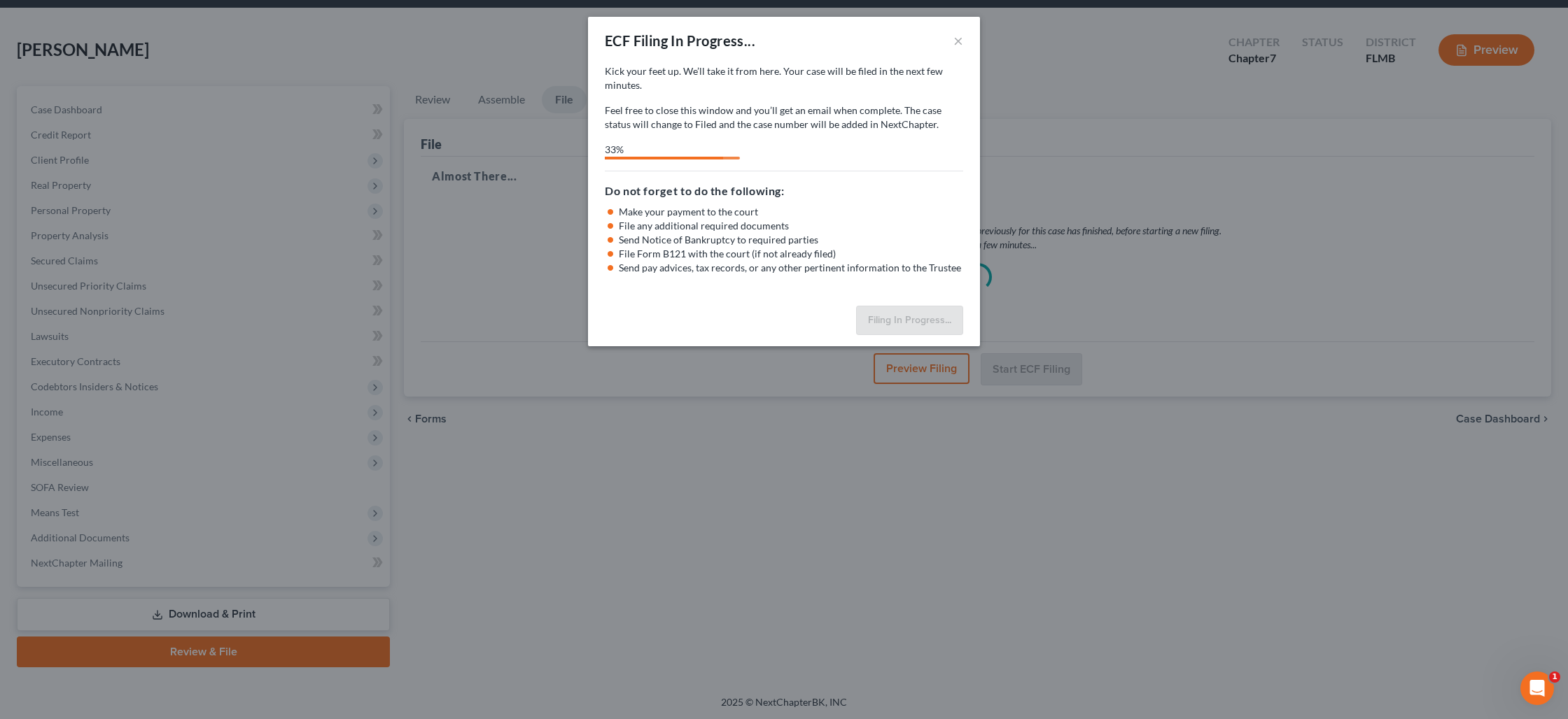
select select "2"
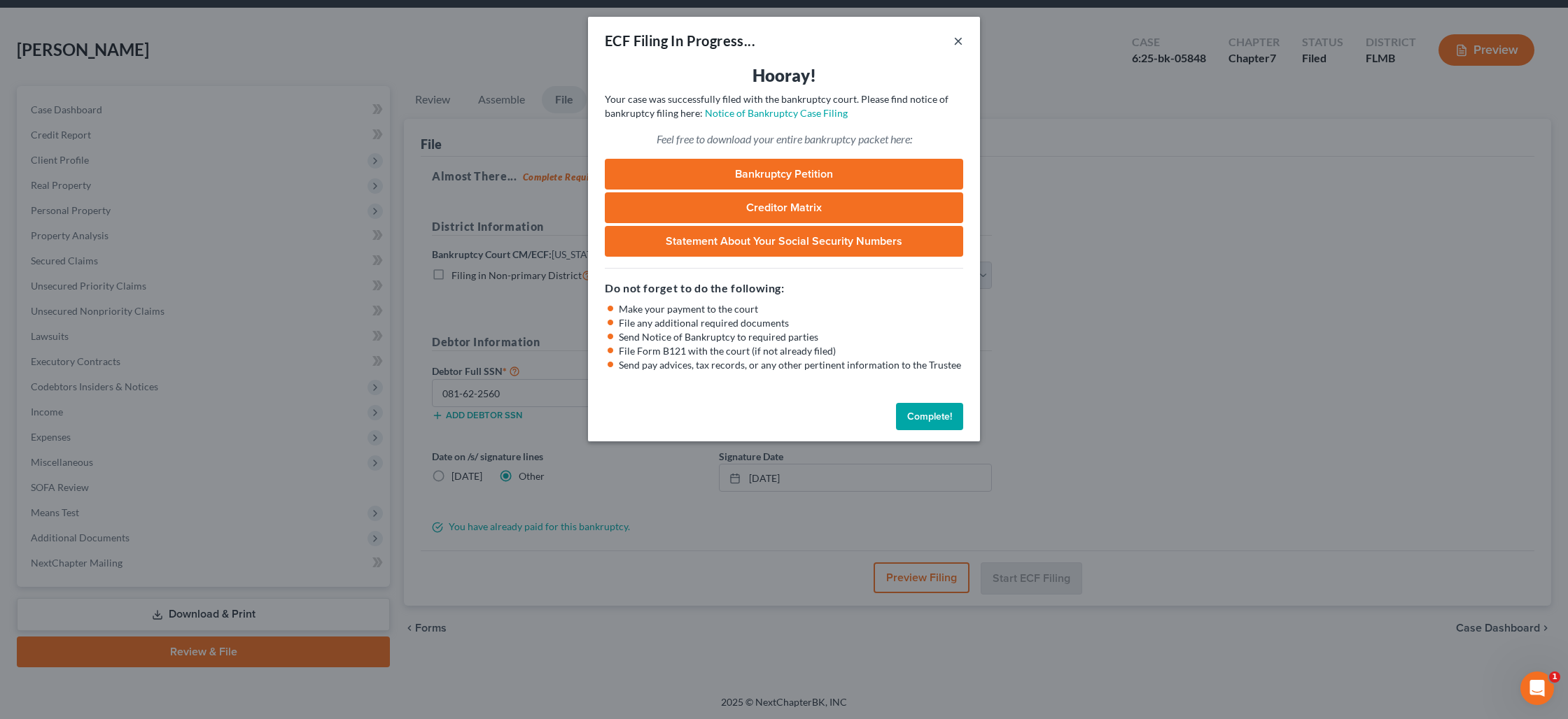
click at [963, 39] on button "×" at bounding box center [958, 41] width 10 height 17
